Goal: Find specific page/section: Find specific page/section

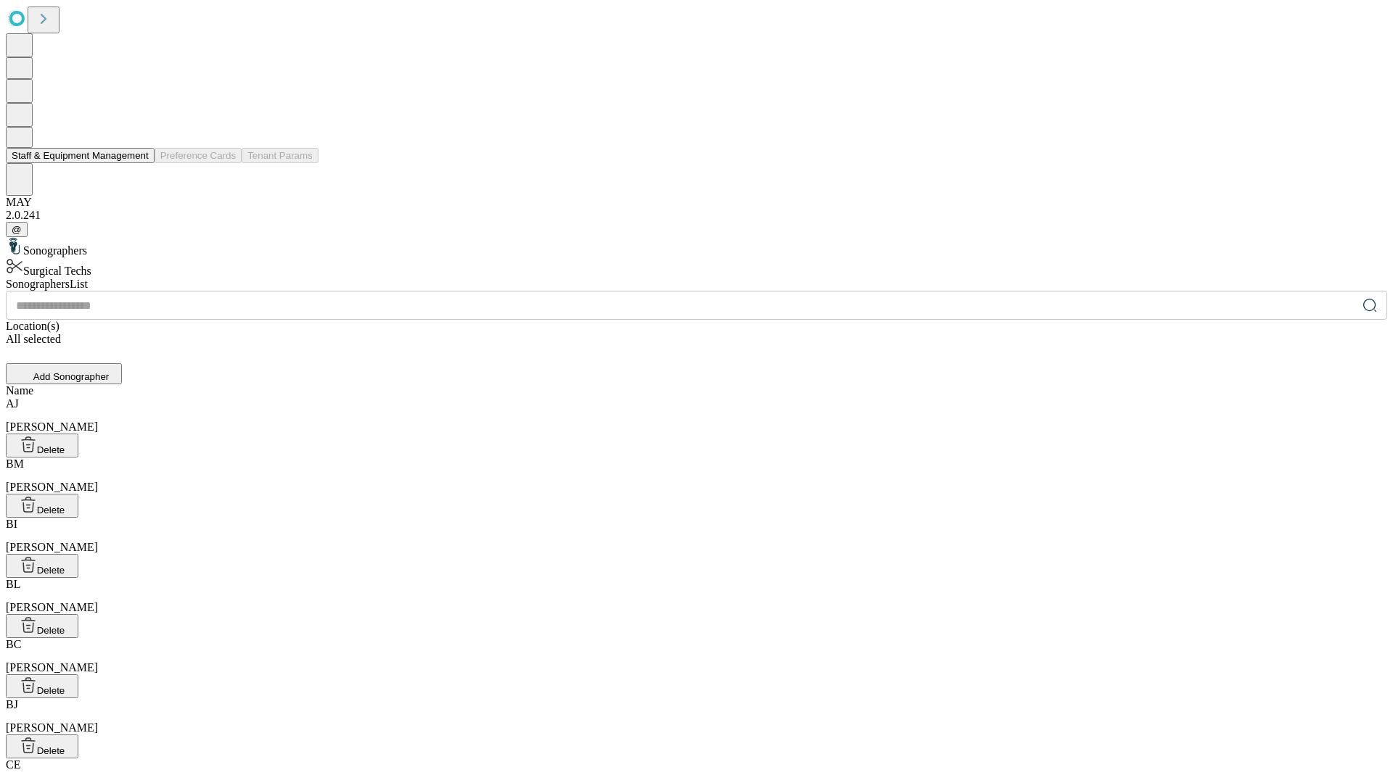
click at [139, 163] on button "Staff & Equipment Management" at bounding box center [80, 155] width 149 height 15
